Goal: Task Accomplishment & Management: Manage account settings

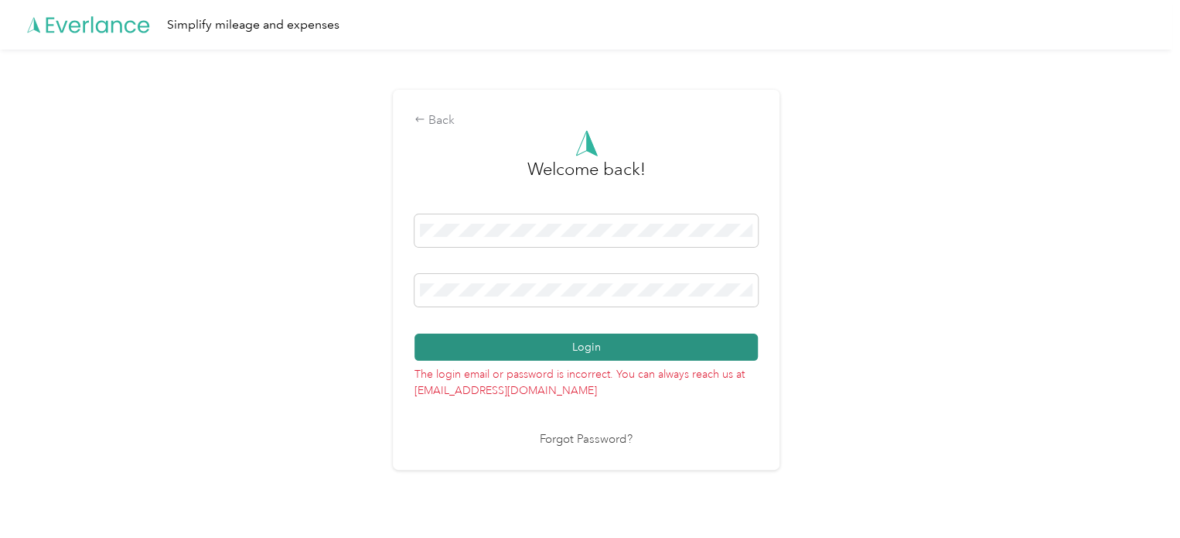
click at [566, 346] on button "Login" at bounding box center [586, 346] width 343 height 27
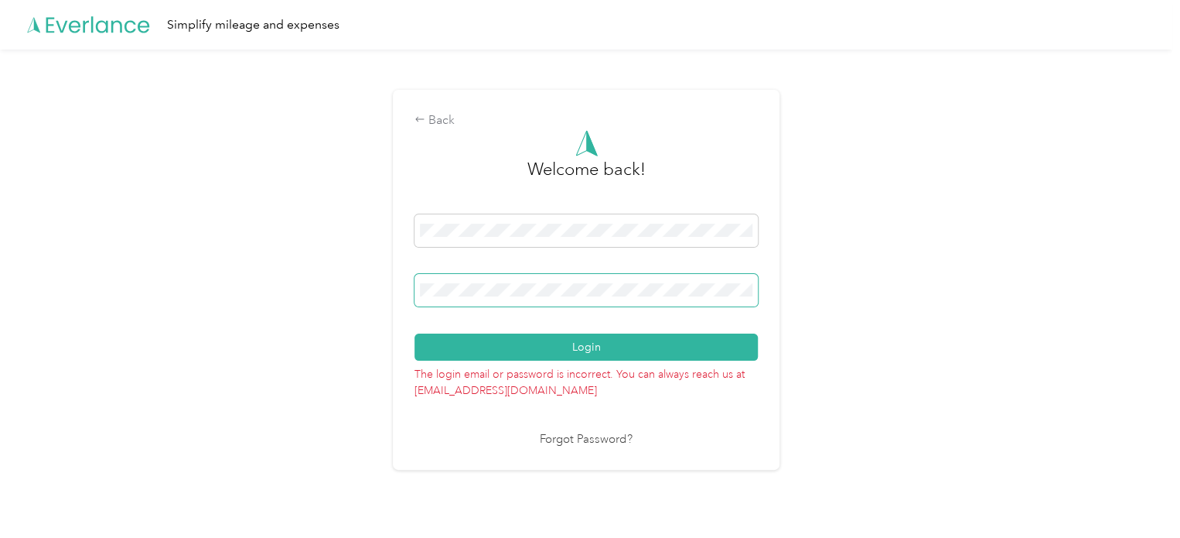
click at [227, 272] on div "Back Welcome back! Login The login email or password is incorrect. You can alwa…" at bounding box center [586, 286] width 1173 height 473
click at [328, 290] on div "Back Welcome back! Login The login email or password is incorrect. You can alwa…" at bounding box center [586, 286] width 1173 height 473
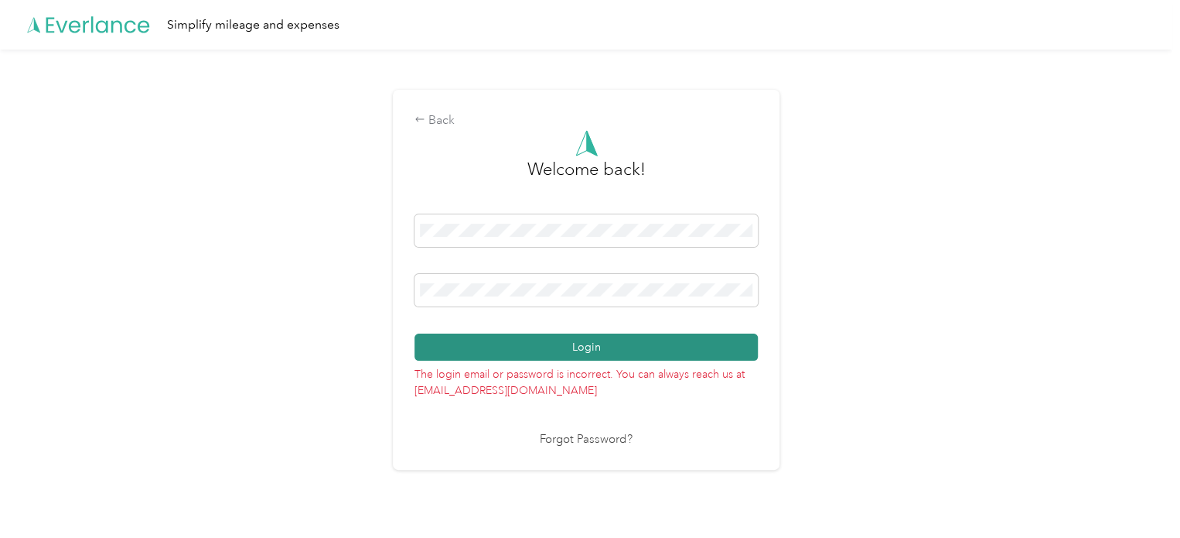
click at [613, 346] on button "Login" at bounding box center [586, 346] width 343 height 27
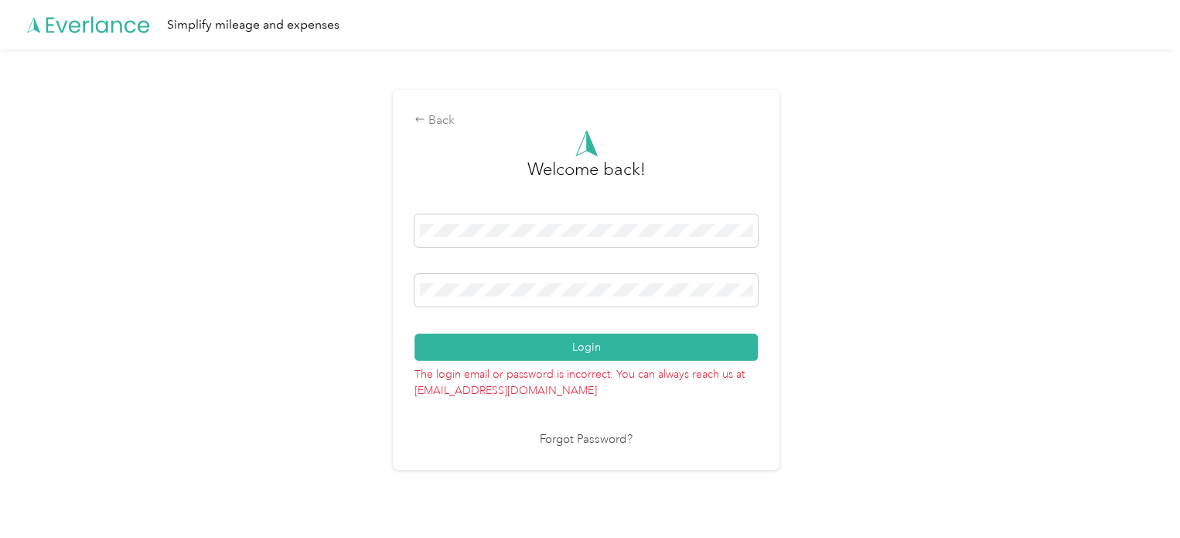
drag, startPoint x: 530, startPoint y: 282, endPoint x: 273, endPoint y: 280, distance: 256.8
click at [317, 281] on div "Back Welcome back! Login The login email or password is incorrect. You can alwa…" at bounding box center [586, 286] width 1173 height 473
click at [602, 439] on link "Forgot Password?" at bounding box center [586, 440] width 93 height 18
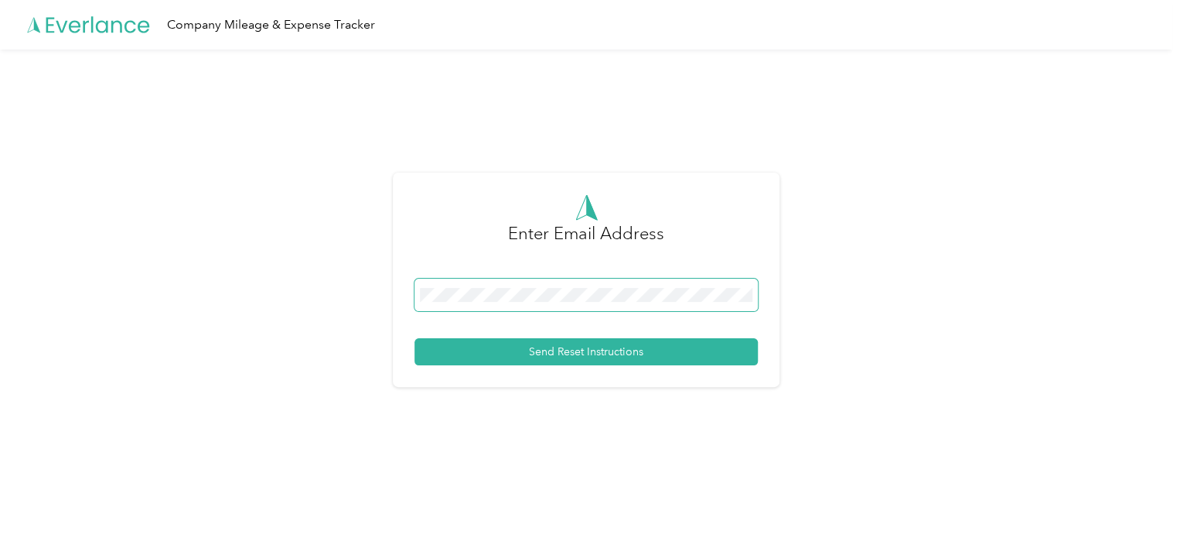
click at [517, 281] on span at bounding box center [586, 294] width 343 height 32
click at [879, 358] on div "Enter Email Address Send Reset Instructions" at bounding box center [586, 286] width 1173 height 473
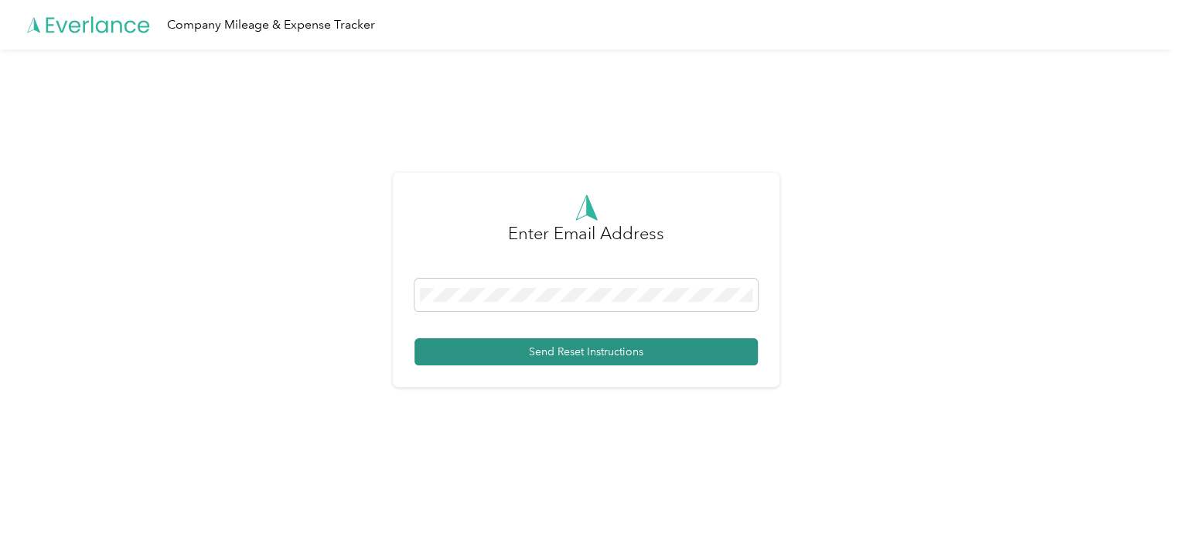
click at [581, 350] on button "Send Reset Instructions" at bounding box center [586, 351] width 343 height 27
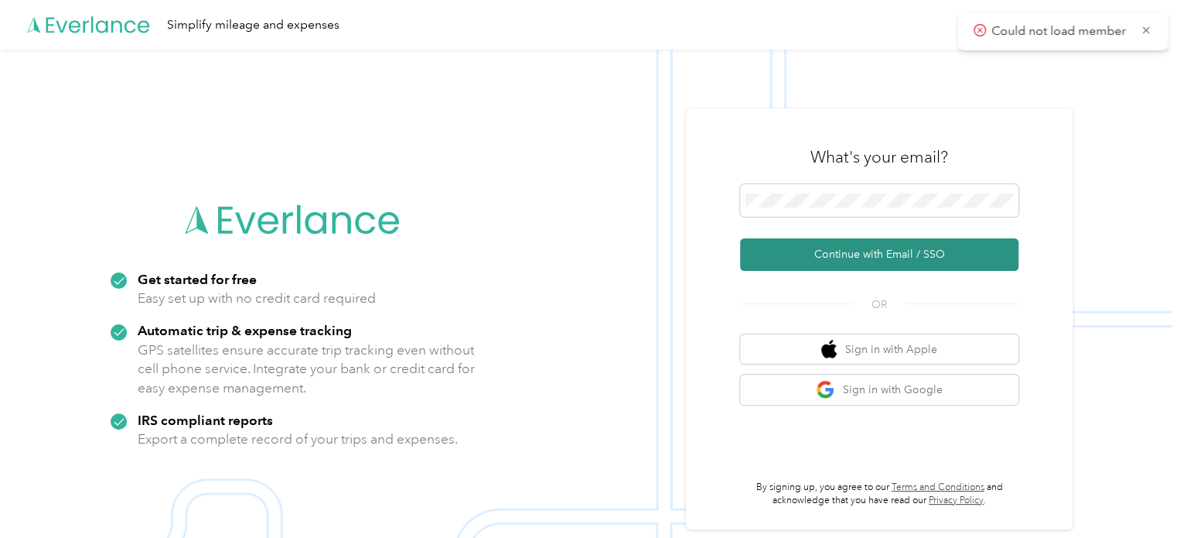
click at [911, 258] on button "Continue with Email / SSO" at bounding box center [879, 254] width 278 height 32
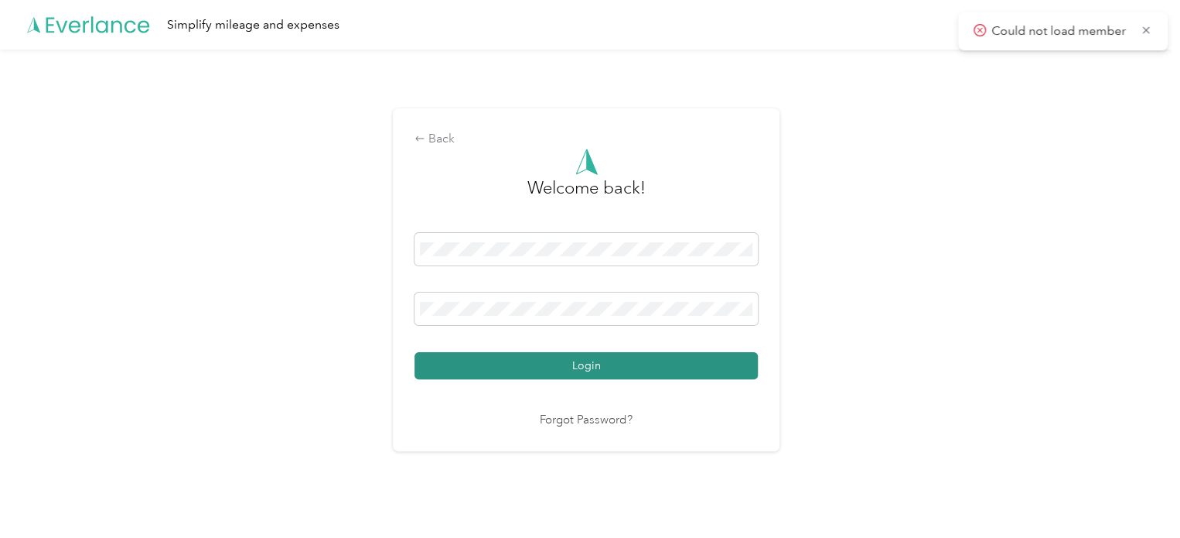
click at [582, 357] on button "Login" at bounding box center [586, 365] width 343 height 27
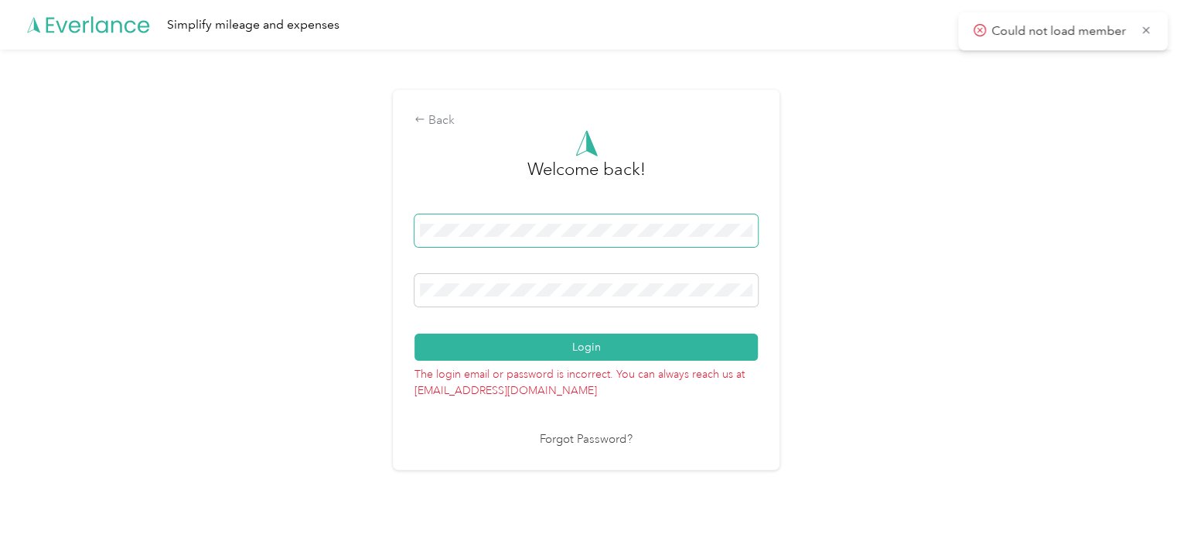
click at [198, 224] on div "Back Welcome back! Login The login email or password is incorrect. You can alwa…" at bounding box center [586, 286] width 1173 height 473
click at [381, 293] on div "Back Welcome back! Login The login email or password is incorrect. You can alwa…" at bounding box center [586, 286] width 1173 height 473
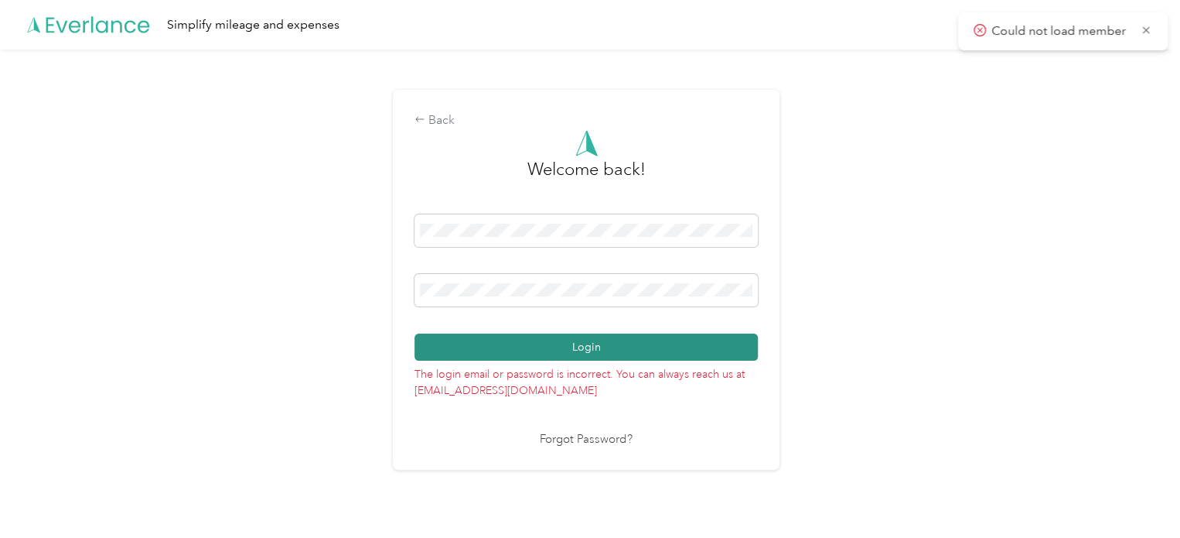
click at [596, 341] on button "Login" at bounding box center [586, 346] width 343 height 27
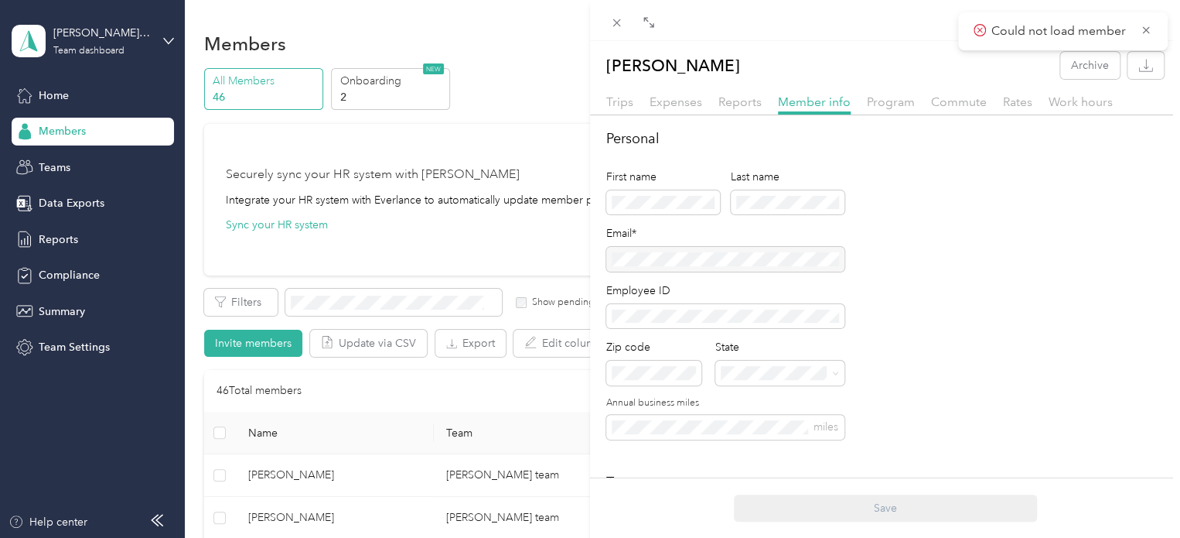
click at [395, 16] on div "Victor Lukenoff Archive Trips Expenses Reports Member info Program Commute Rate…" at bounding box center [590, 269] width 1180 height 538
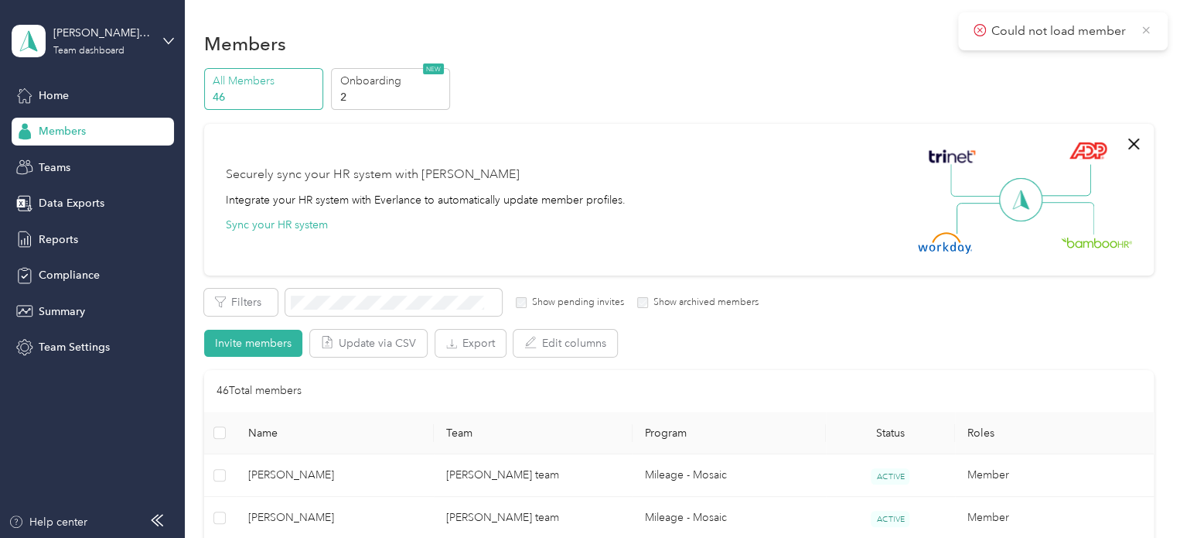
click at [1144, 27] on icon at bounding box center [1146, 29] width 7 height 7
